Goal: Task Accomplishment & Management: Use online tool/utility

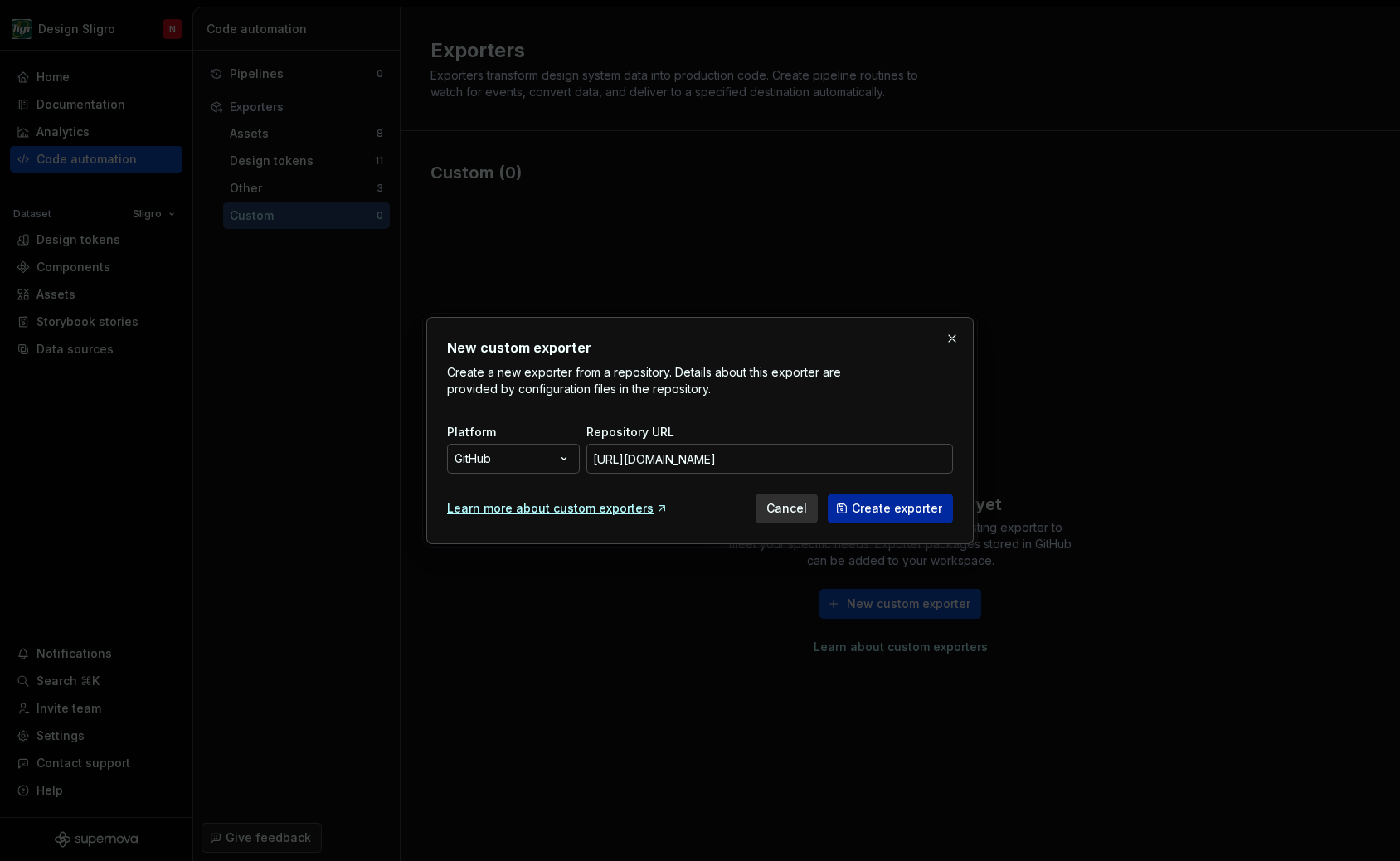
click at [886, 509] on span "Create exporter" at bounding box center [897, 508] width 91 height 17
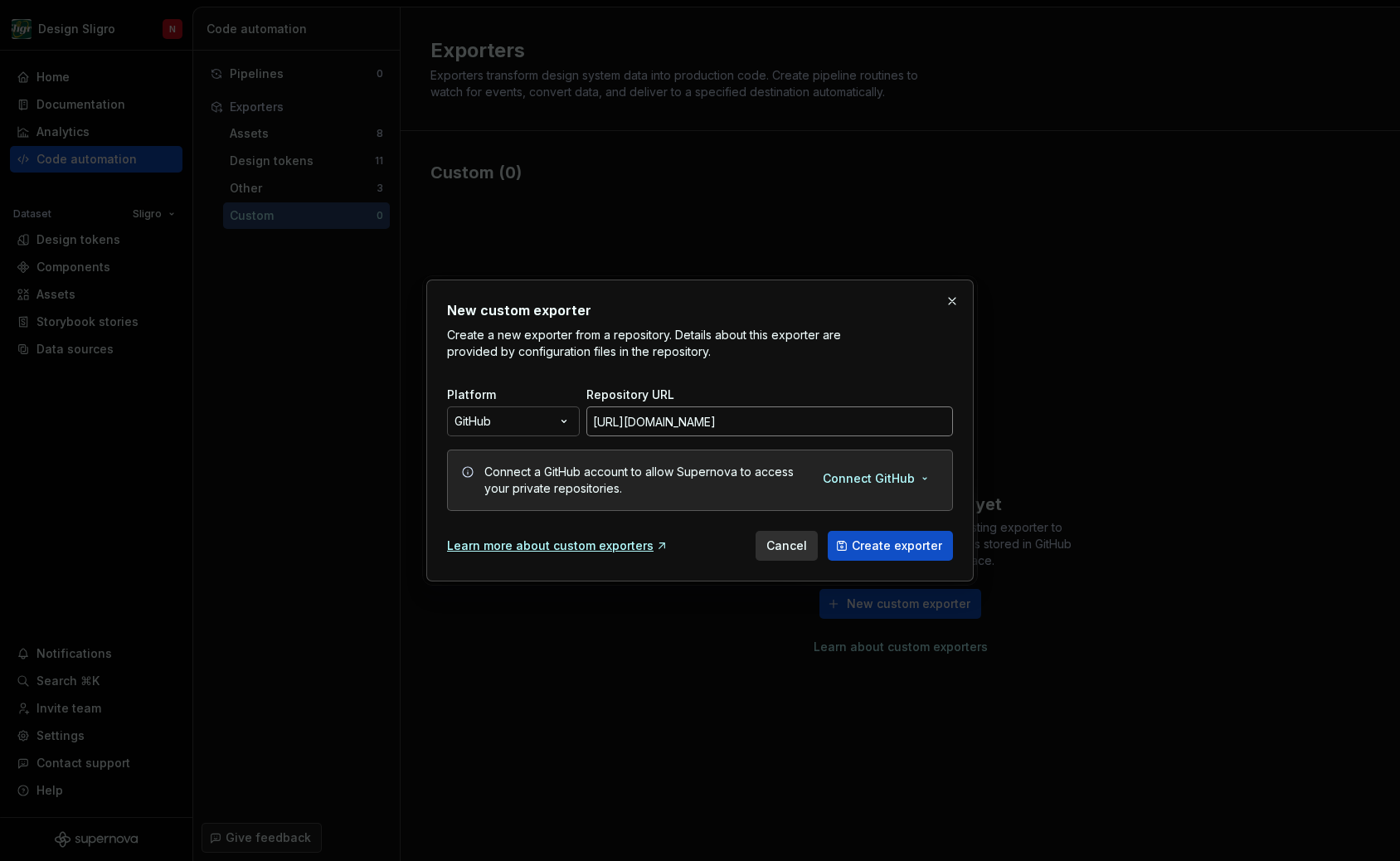
click at [746, 417] on input "[URL][DOMAIN_NAME]" at bounding box center [769, 421] width 367 height 30
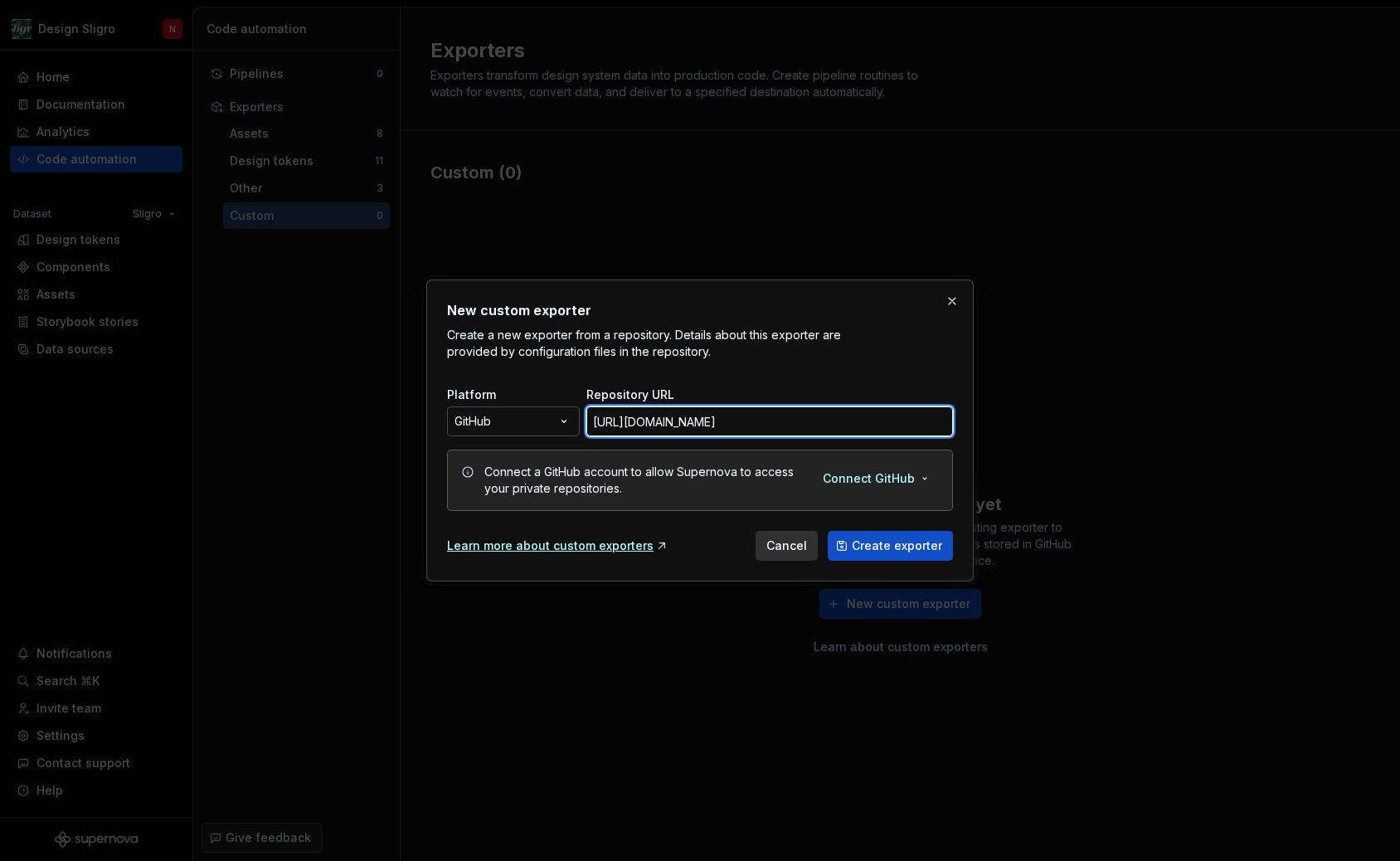
click at [746, 417] on input "[URL][DOMAIN_NAME]" at bounding box center [769, 421] width 367 height 30
paste input "/design-system/exporter-svg-sprite"
type input "[URL][DOMAIN_NAME]"
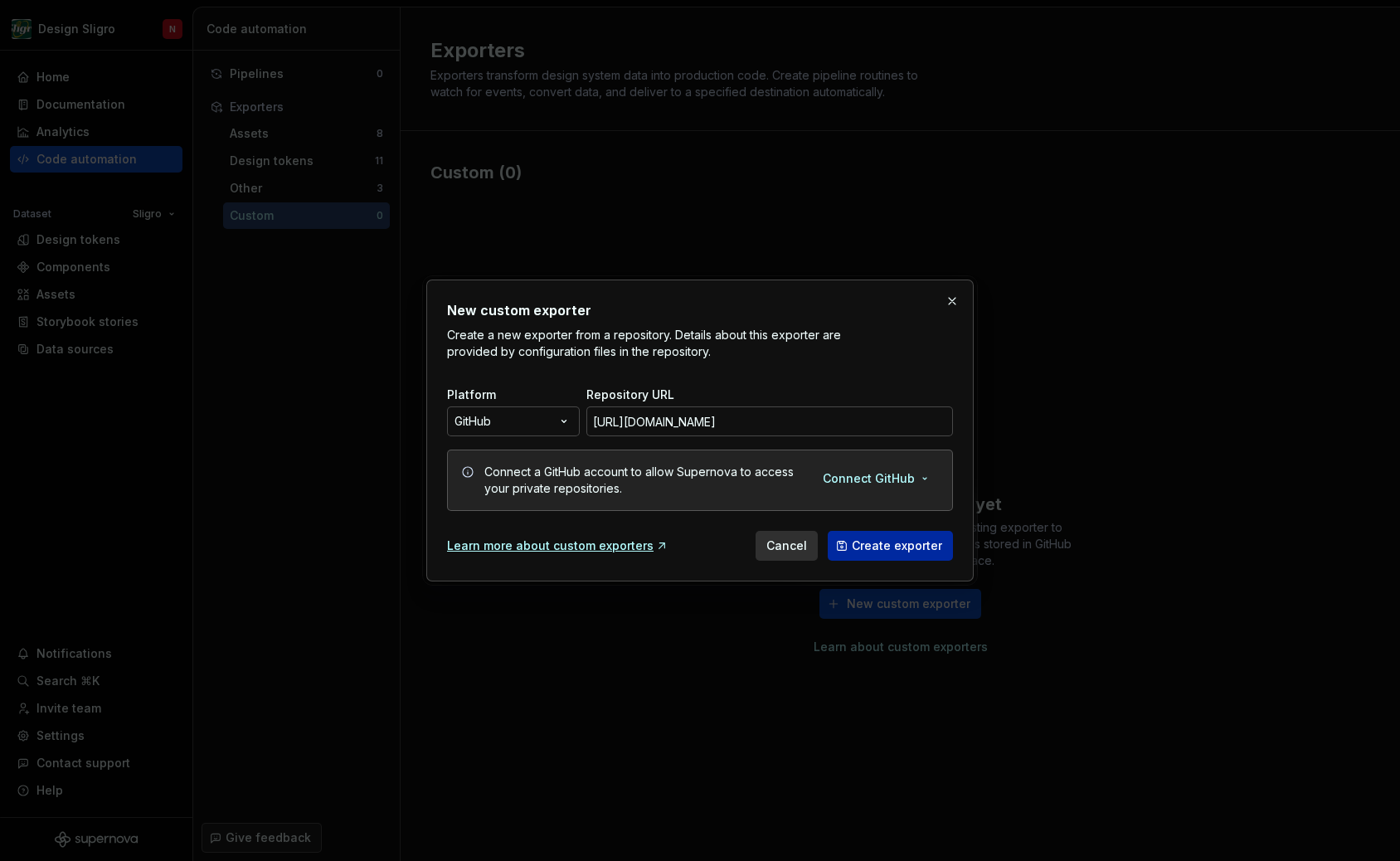
scroll to position [0, 0]
click at [875, 549] on span "Create exporter" at bounding box center [897, 546] width 91 height 17
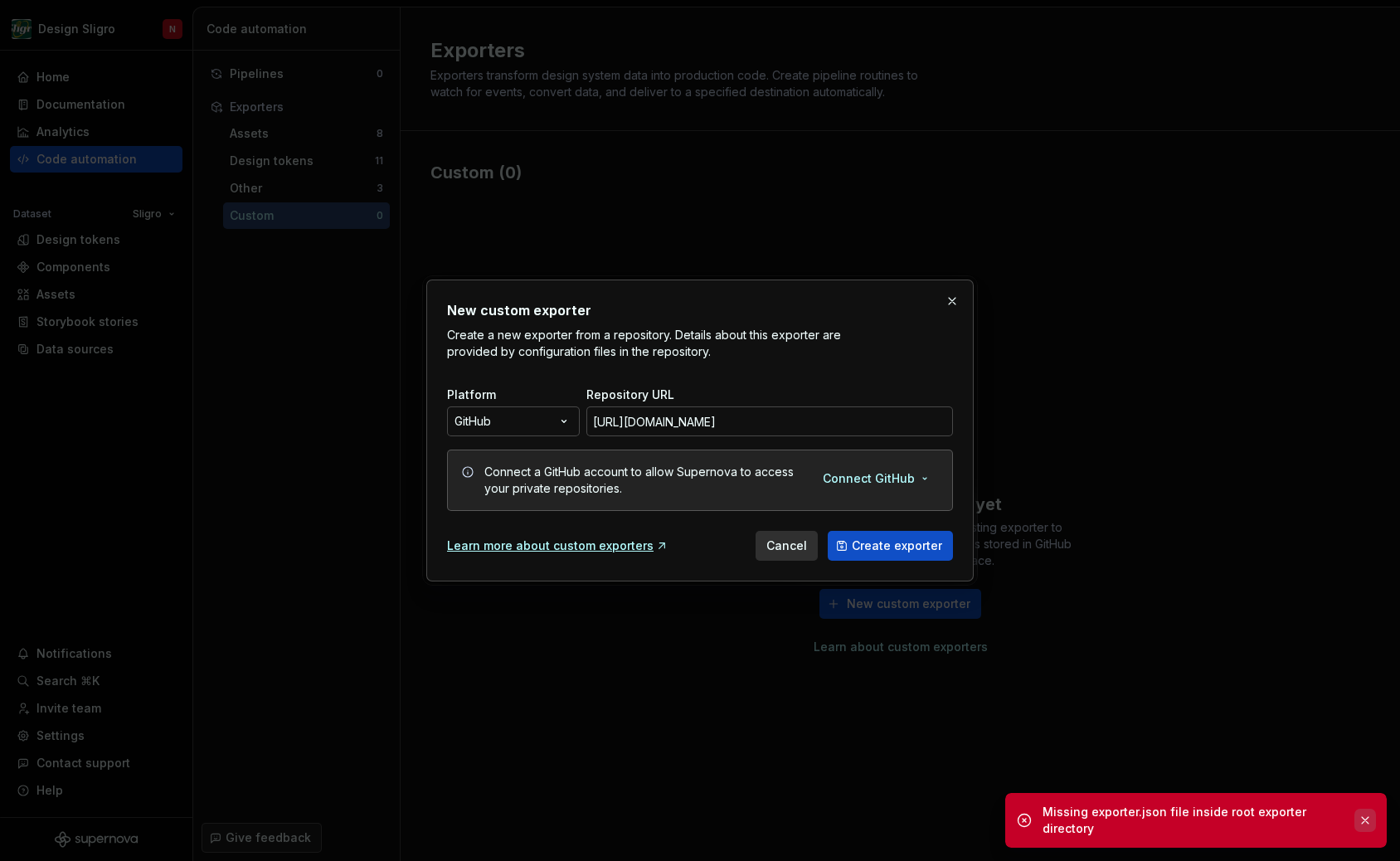
click at [1365, 826] on button "button" at bounding box center [1364, 820] width 22 height 24
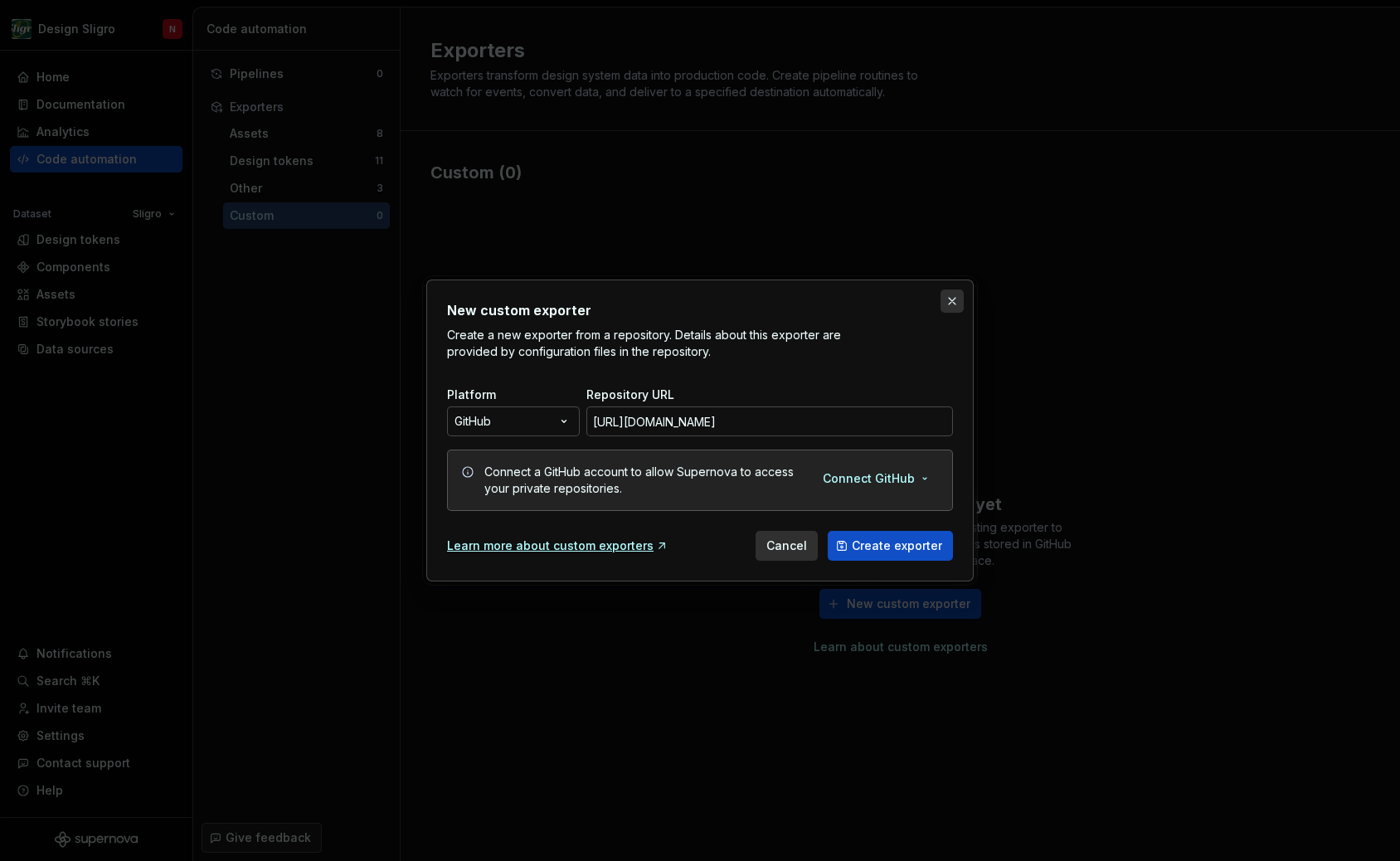
click at [950, 298] on button "button" at bounding box center [951, 301] width 24 height 24
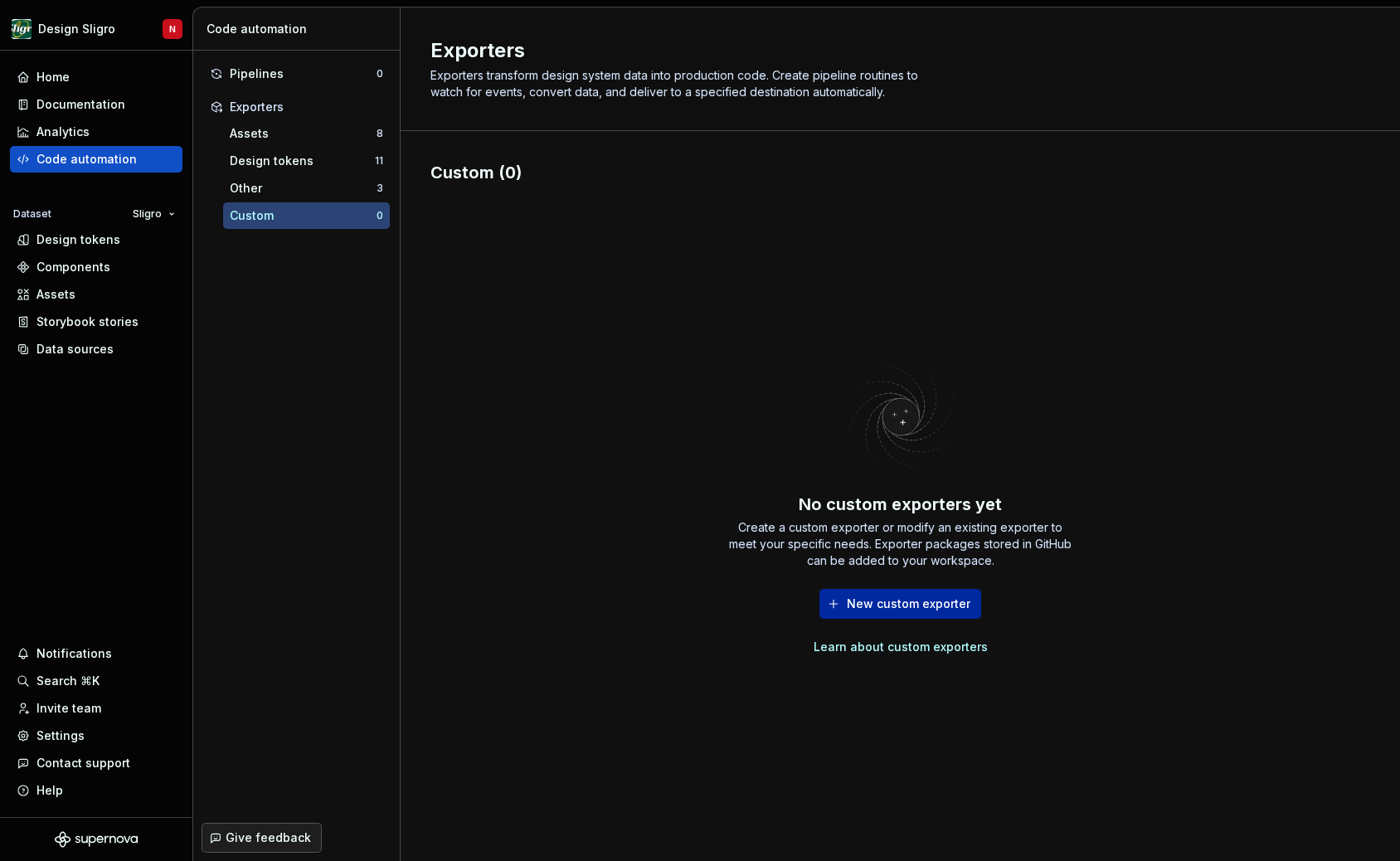
click at [857, 602] on span "New custom exporter" at bounding box center [909, 603] width 124 height 17
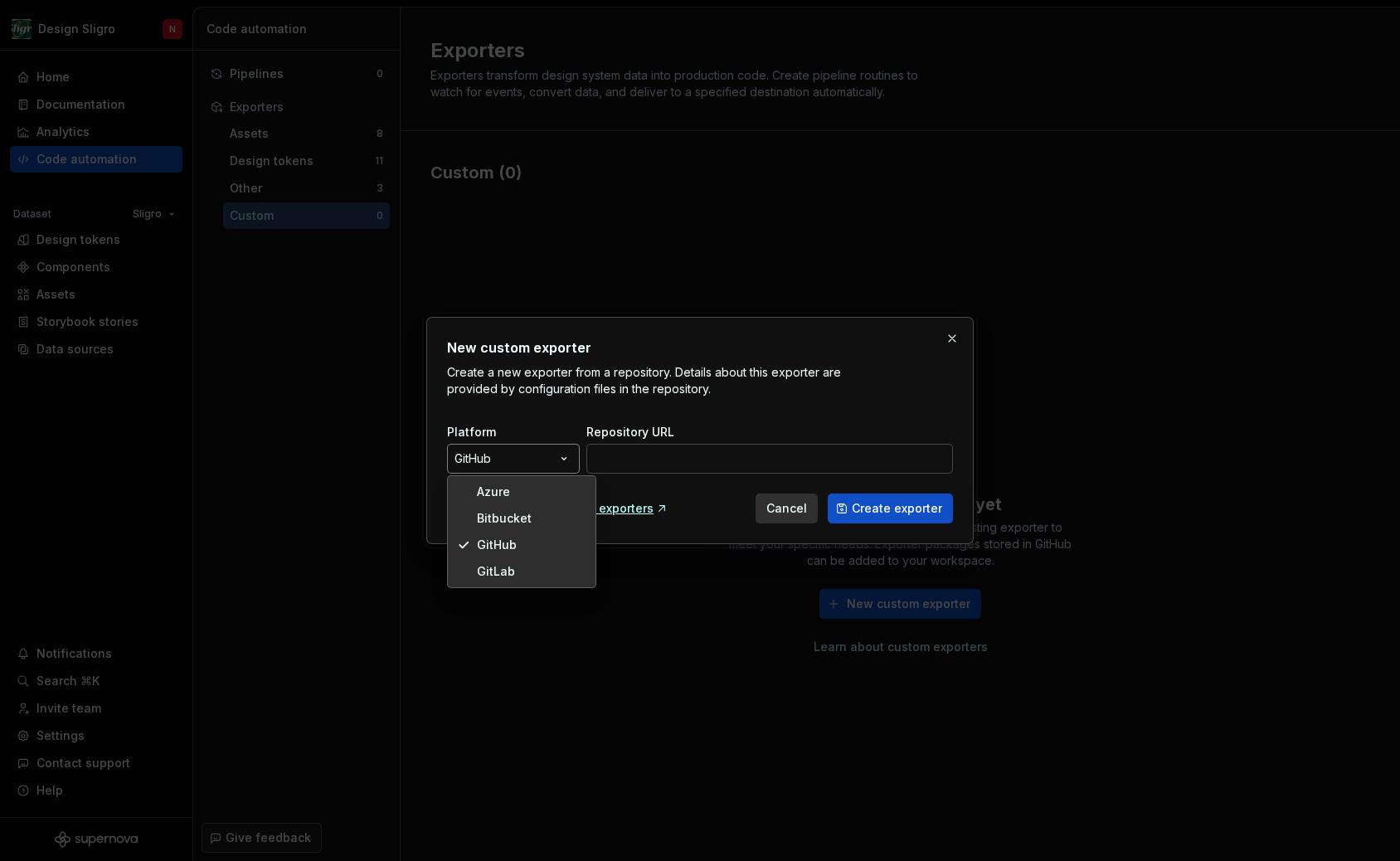
click at [512, 464] on div "New custom exporter Create a new exporter from a repository. Details about this…" at bounding box center [700, 430] width 1400 height 861
click at [746, 608] on div at bounding box center [700, 430] width 1400 height 861
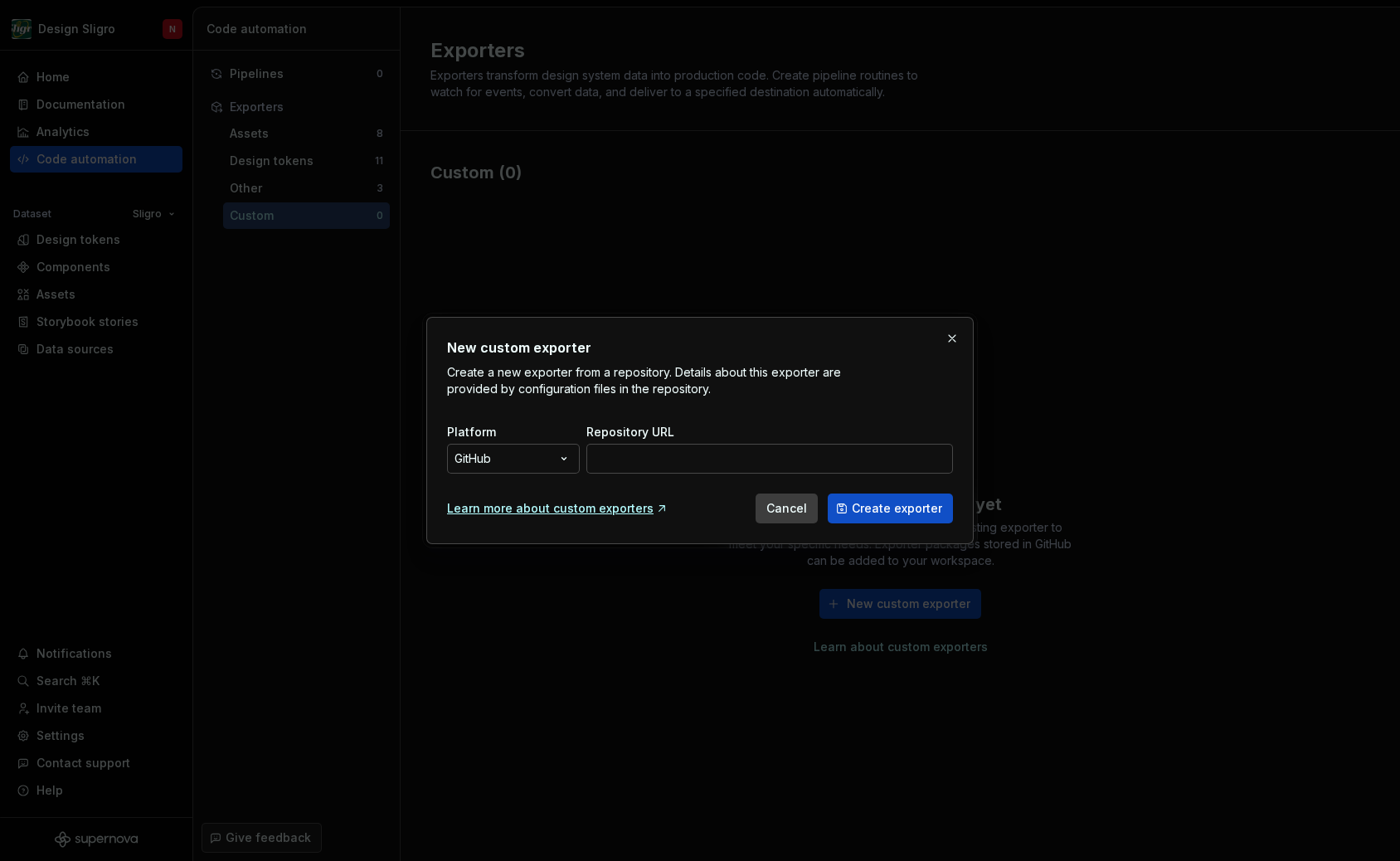
click at [790, 497] on button "Cancel" at bounding box center [786, 508] width 62 height 30
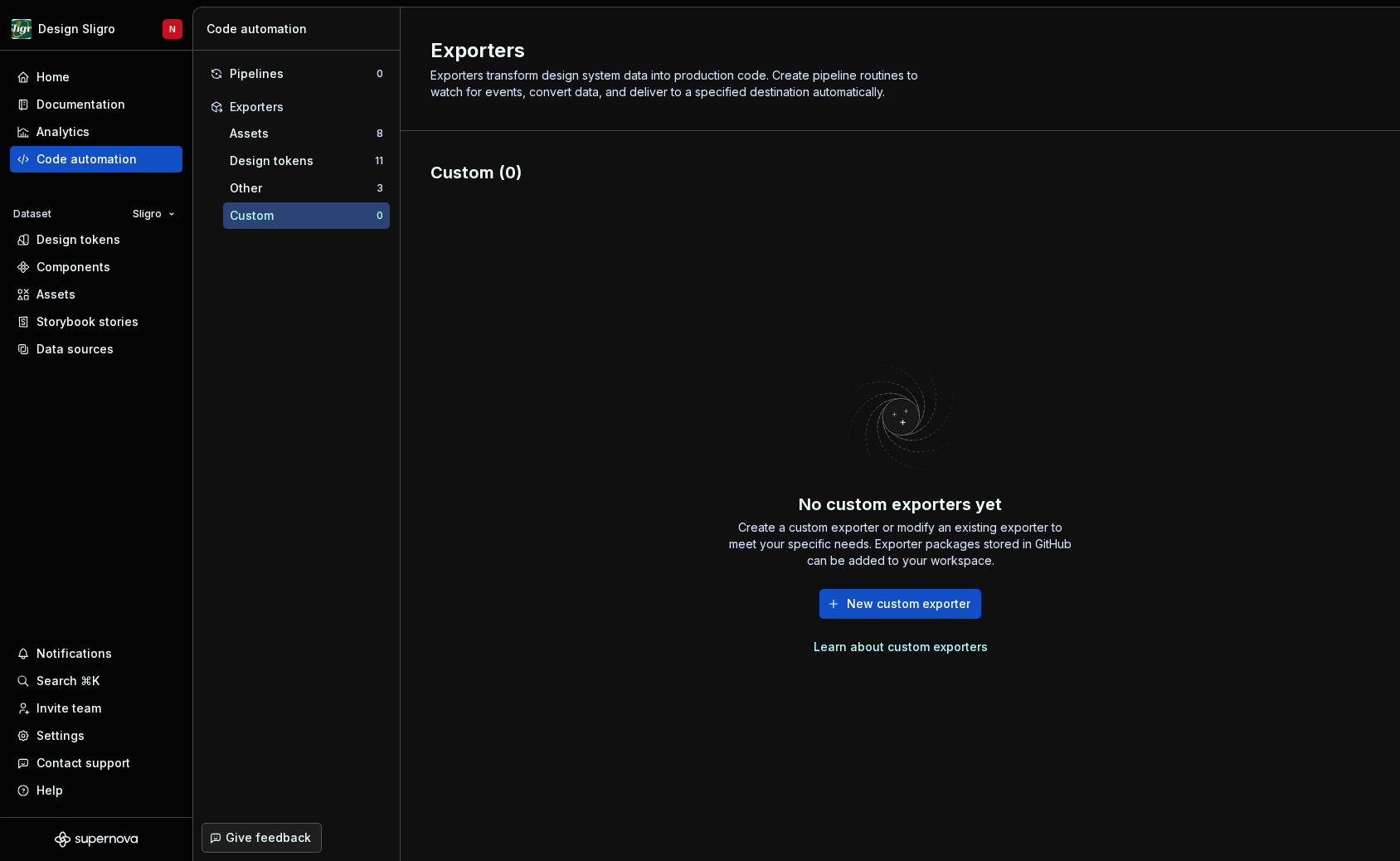
click at [544, 546] on div "No custom exporters yet Create a custom exporter or modify an existing exporter…" at bounding box center [900, 502] width 939 height 637
